Goal: Transaction & Acquisition: Book appointment/travel/reservation

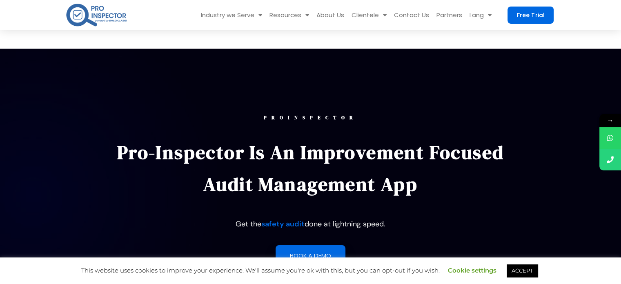
scroll to position [37, 0]
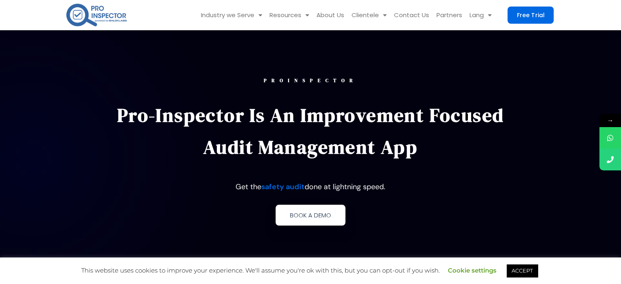
click at [310, 218] on span "Book a demo" at bounding box center [310, 215] width 41 height 6
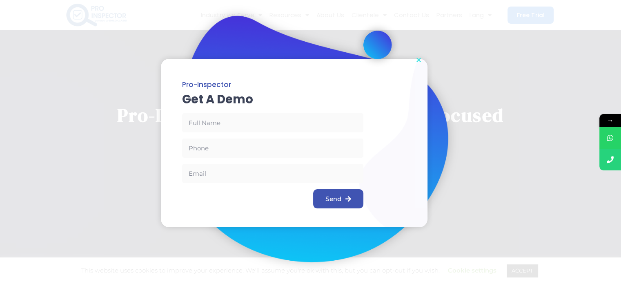
click at [418, 59] on icon "Close" at bounding box center [419, 60] width 6 height 6
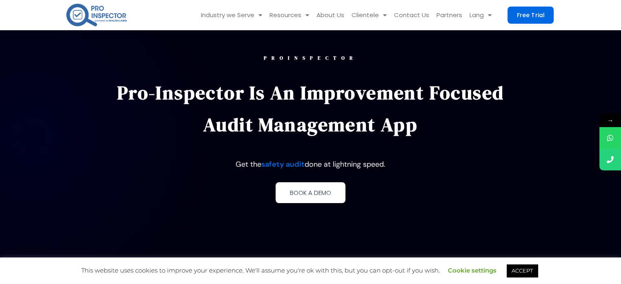
scroll to position [60, 0]
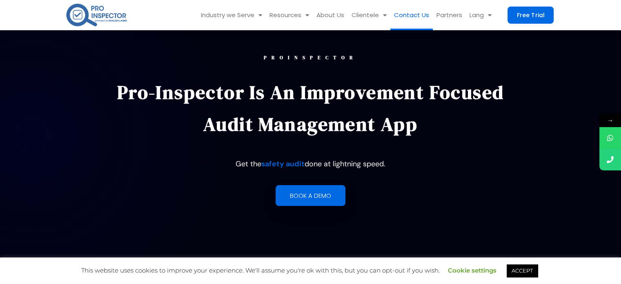
click at [412, 13] on link "Contact Us" at bounding box center [411, 15] width 42 height 30
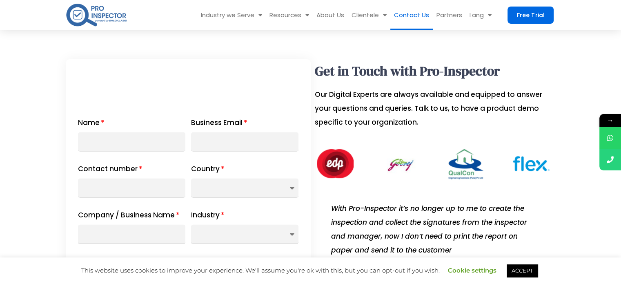
scroll to position [201, 0]
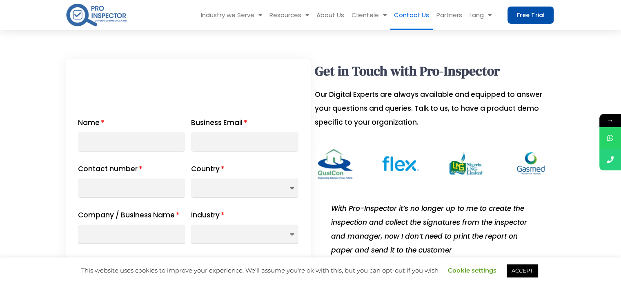
click at [533, 13] on span "Free Trial" at bounding box center [530, 15] width 27 height 6
